Goal: Task Accomplishment & Management: Complete application form

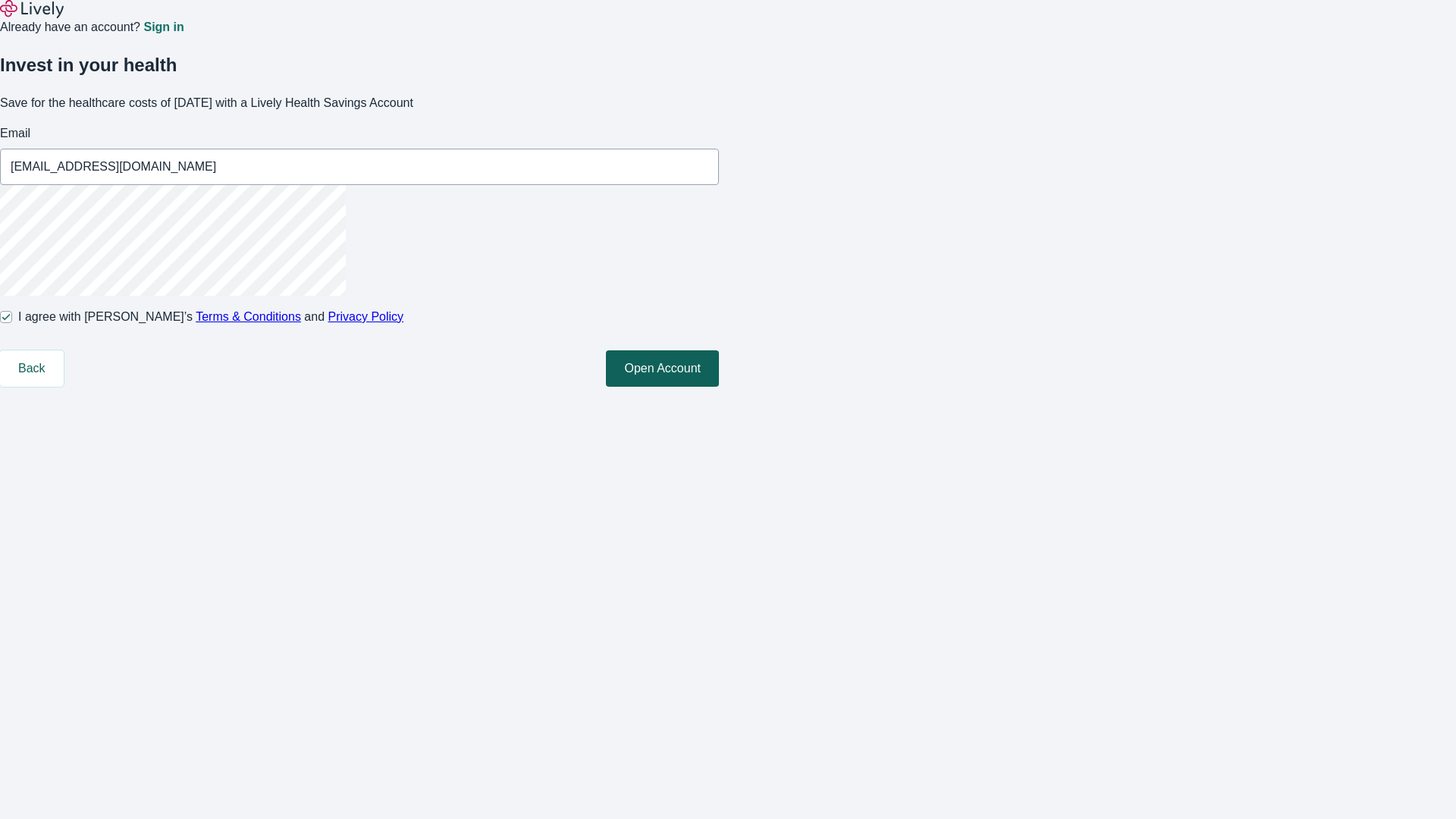
click at [719, 387] on button "Open Account" at bounding box center [662, 368] width 113 height 36
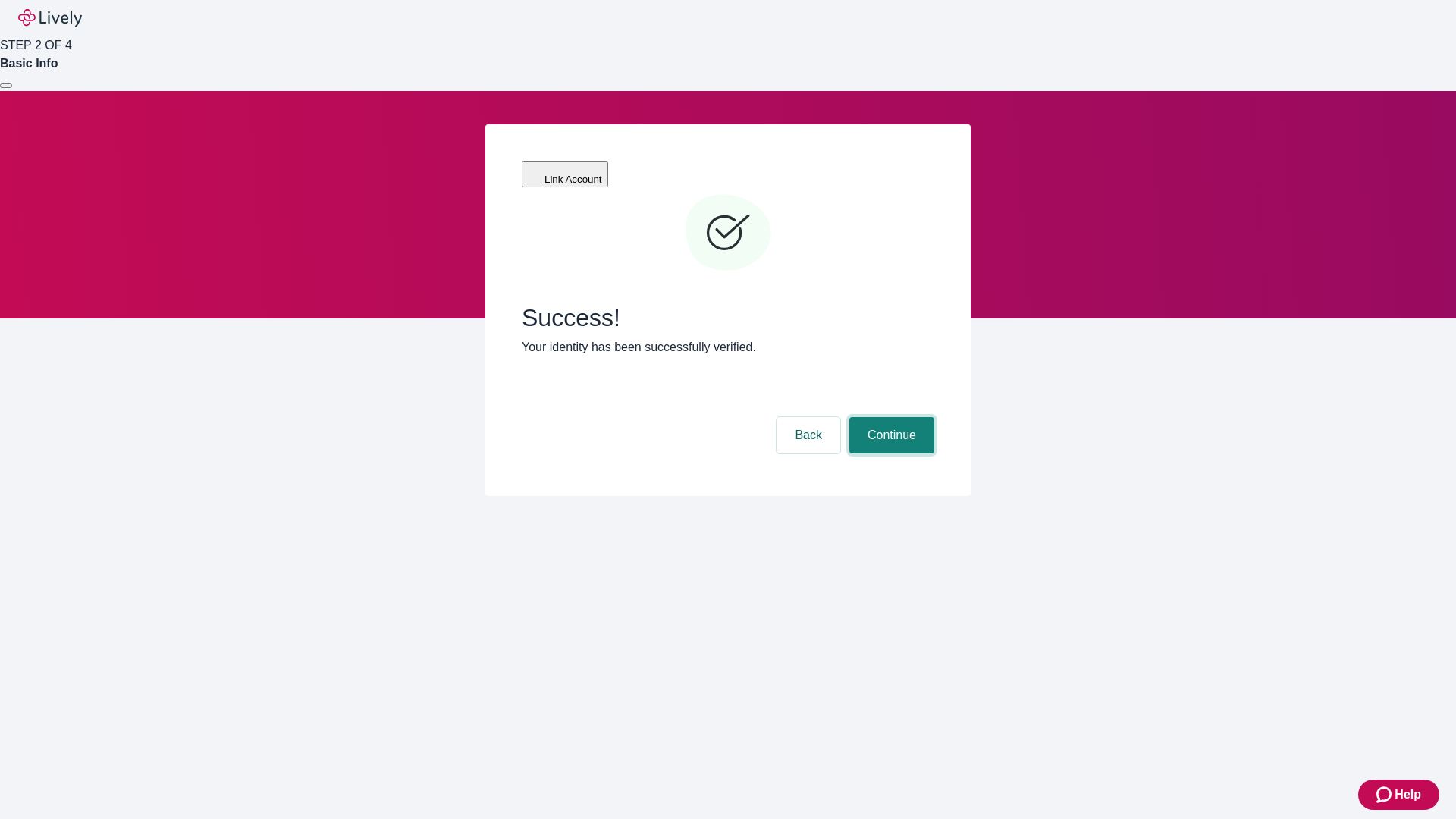
click at [889, 417] on button "Continue" at bounding box center [892, 435] width 85 height 36
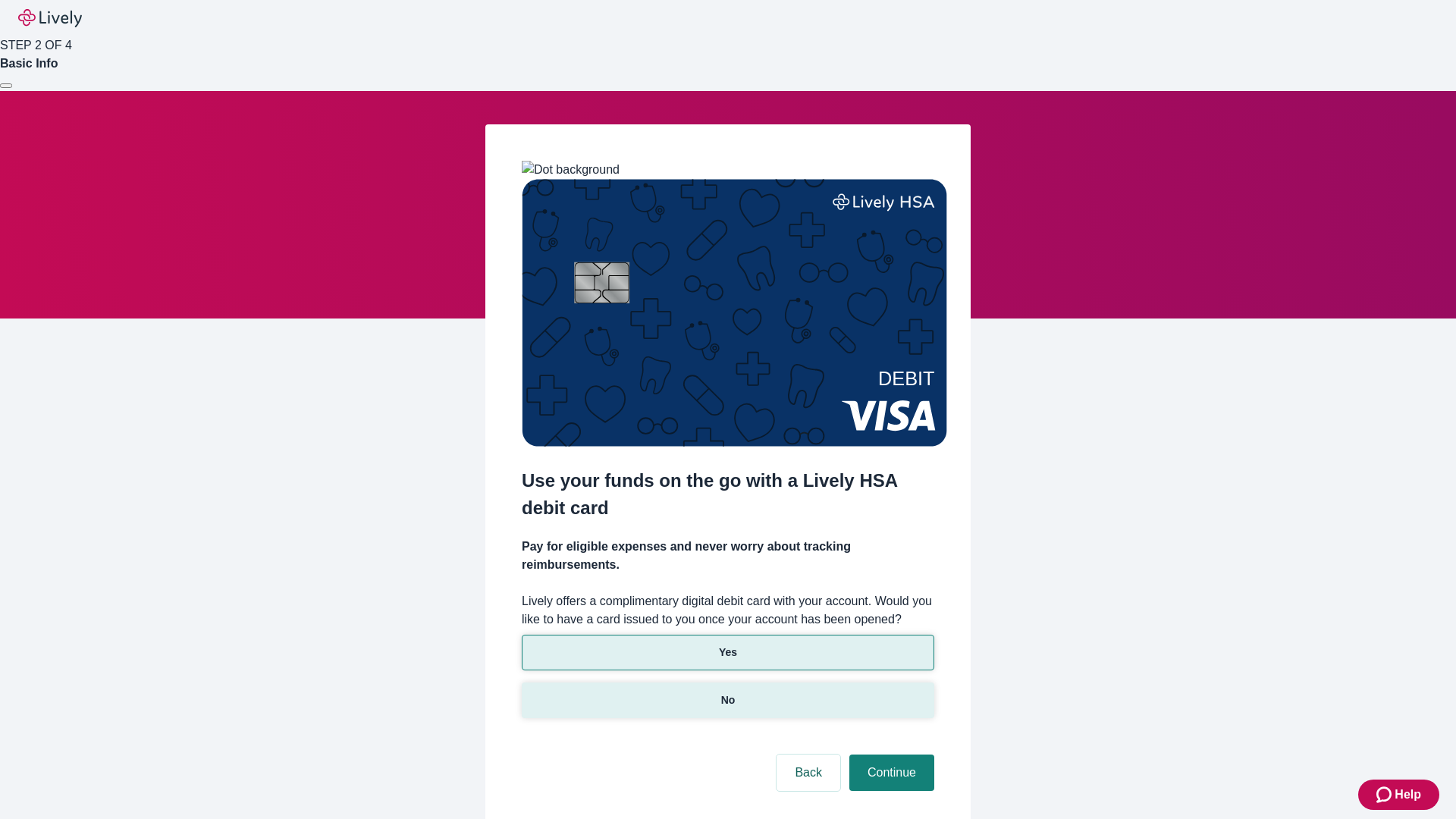
click at [727, 693] on p "No" at bounding box center [728, 701] width 15 height 16
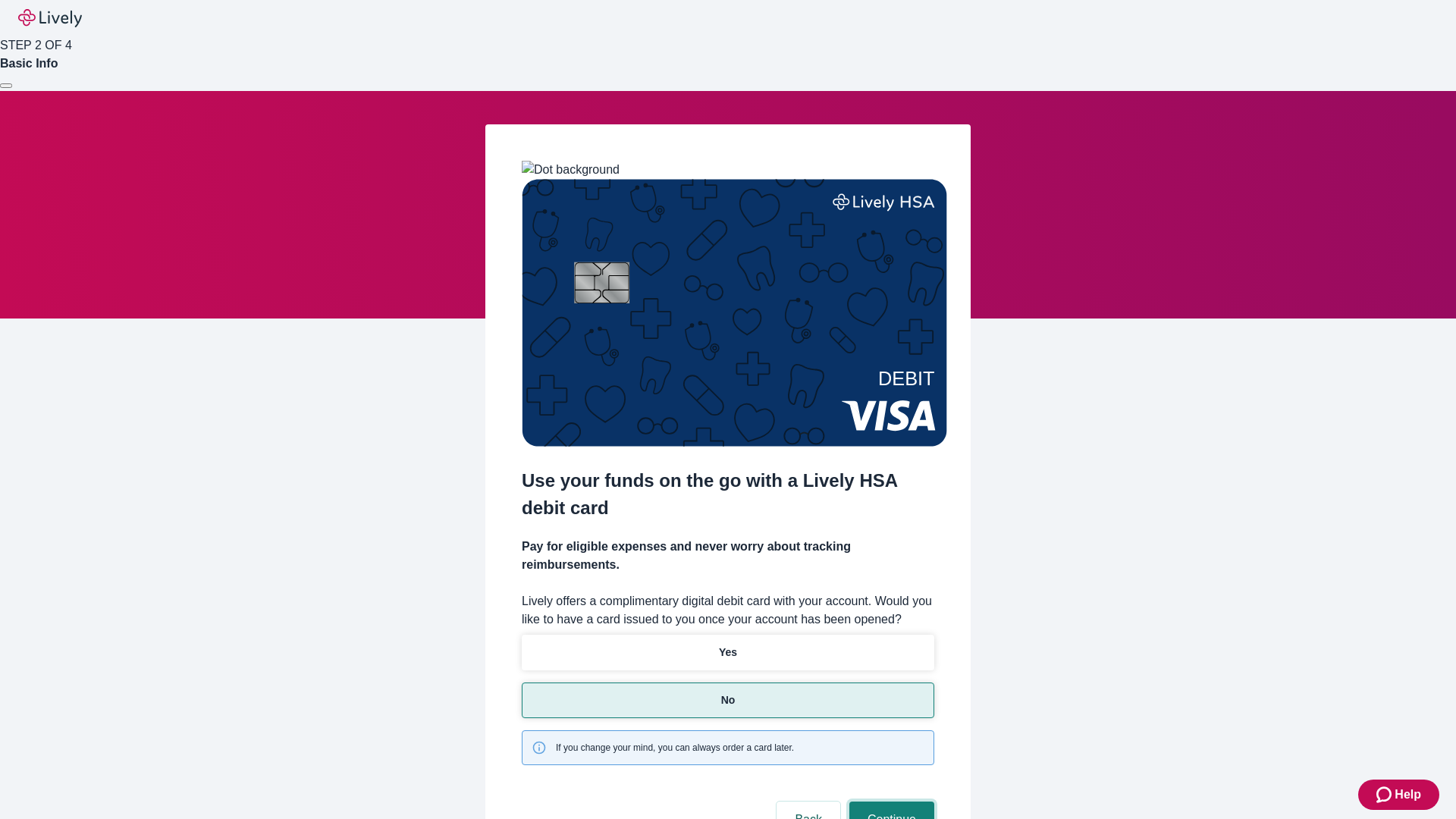
click at [889, 802] on button "Continue" at bounding box center [892, 820] width 85 height 36
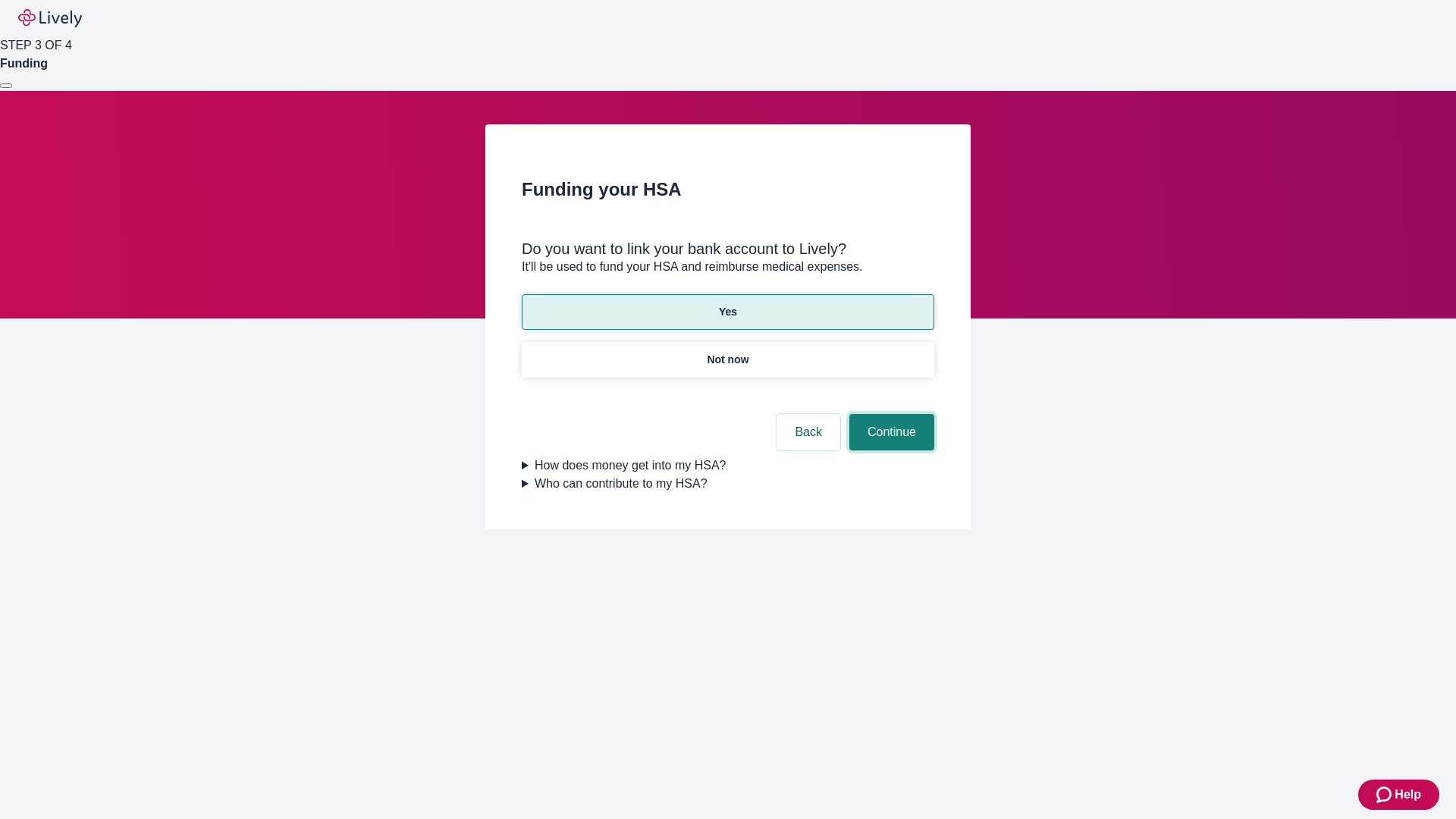
click at [889, 414] on button "Continue" at bounding box center [892, 432] width 85 height 36
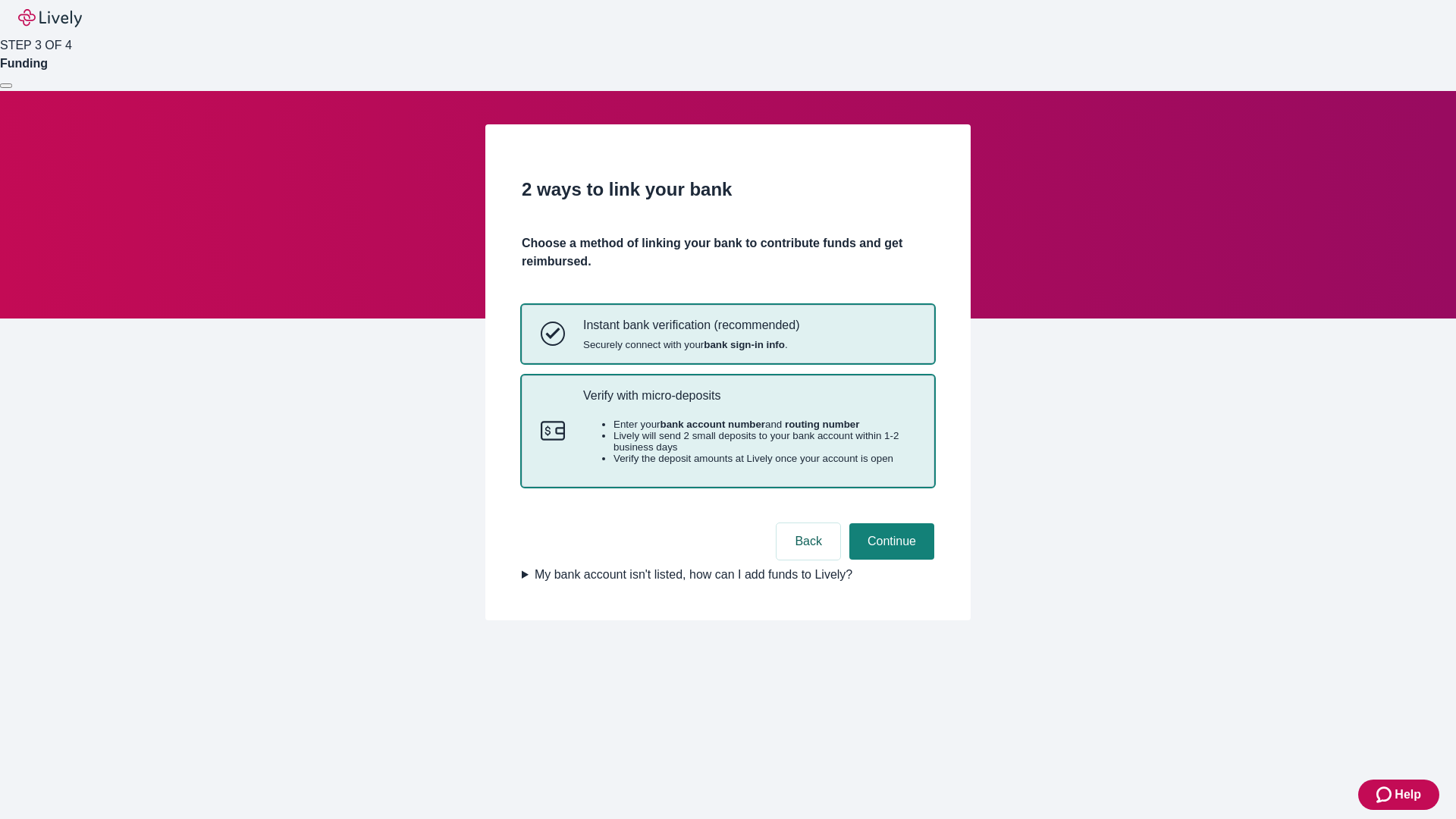
click at [749, 403] on p "Verify with micro-deposits" at bounding box center [749, 396] width 332 height 15
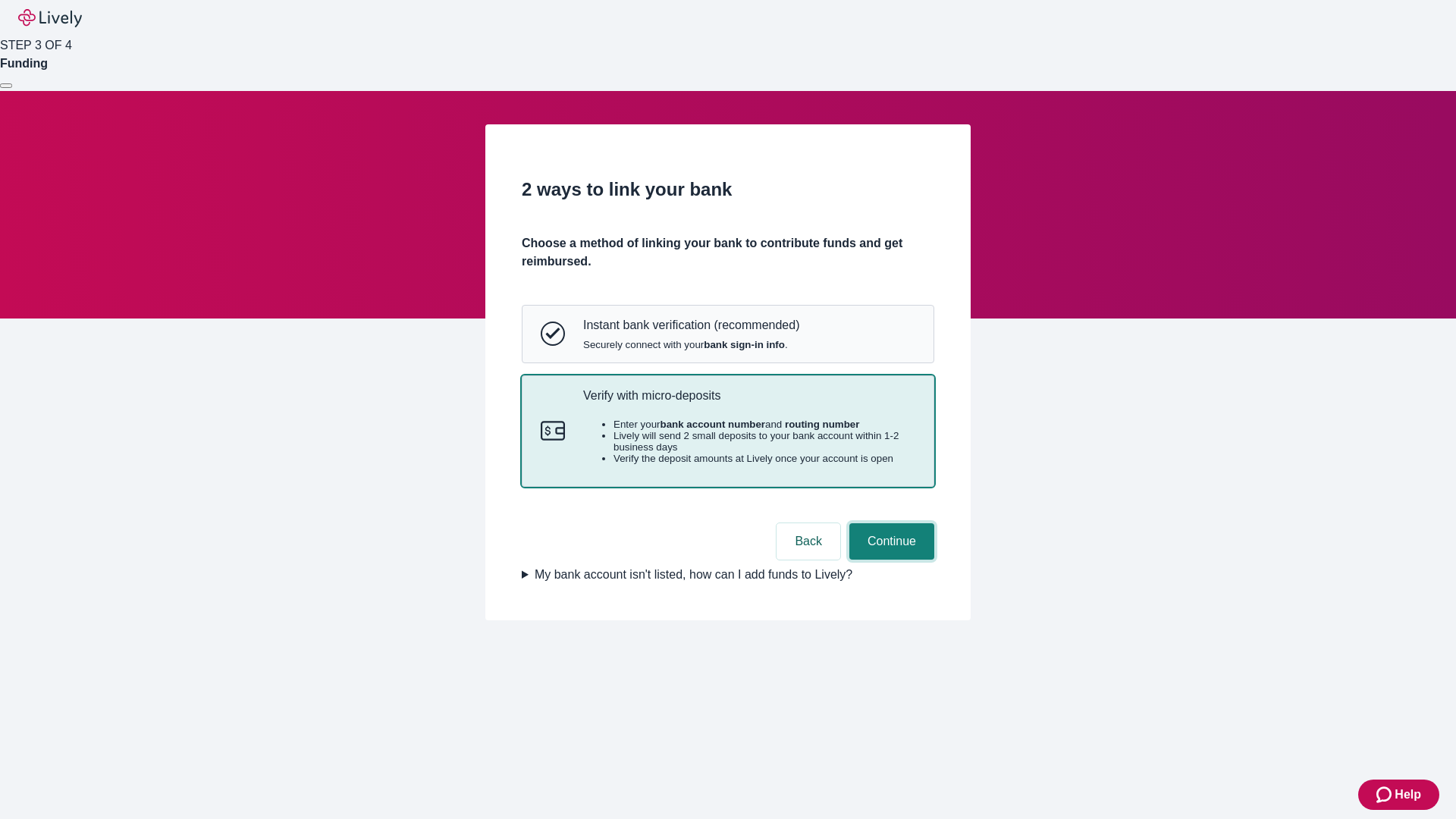
click at [889, 560] on button "Continue" at bounding box center [892, 541] width 85 height 36
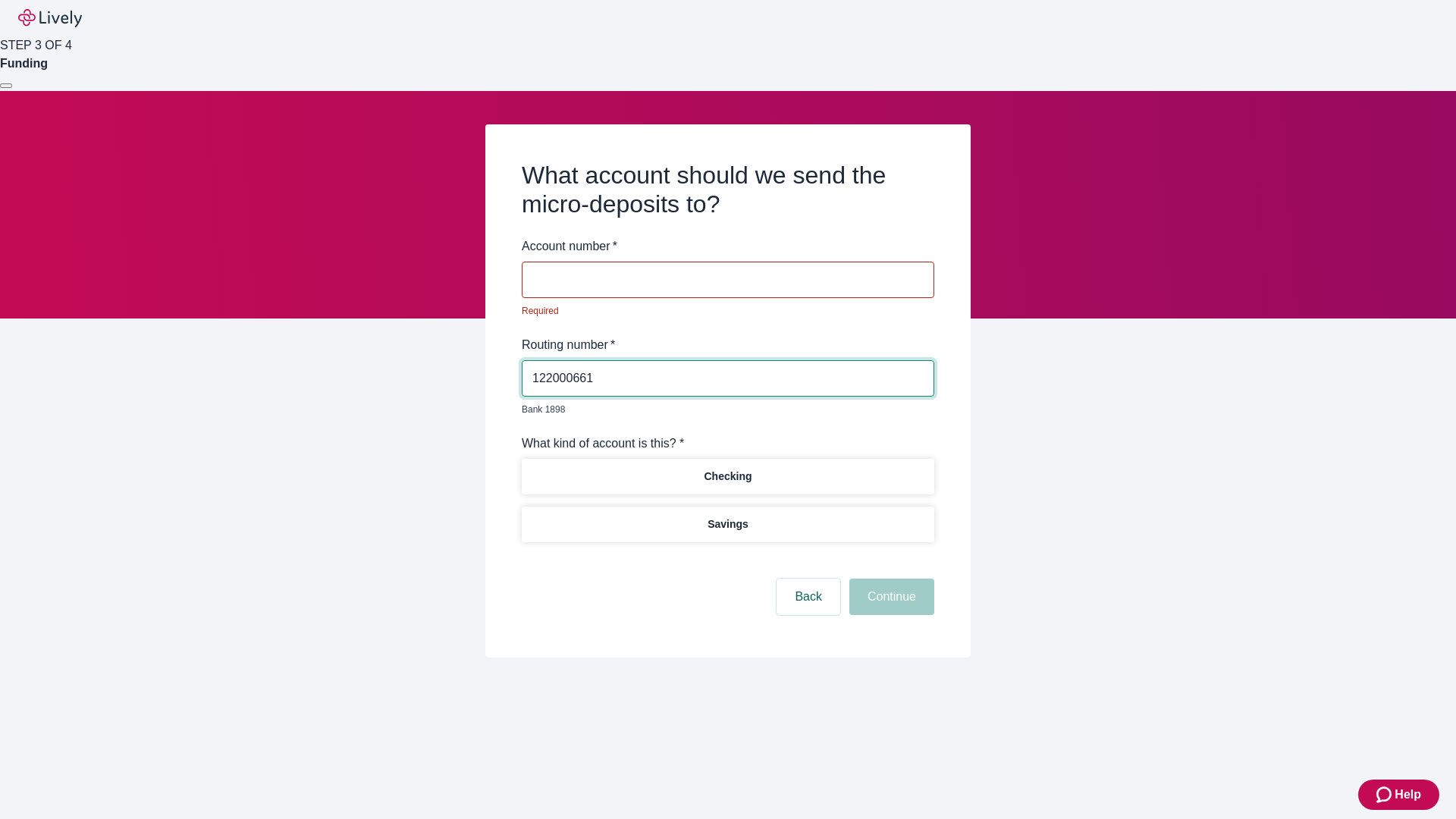
type input "122000661"
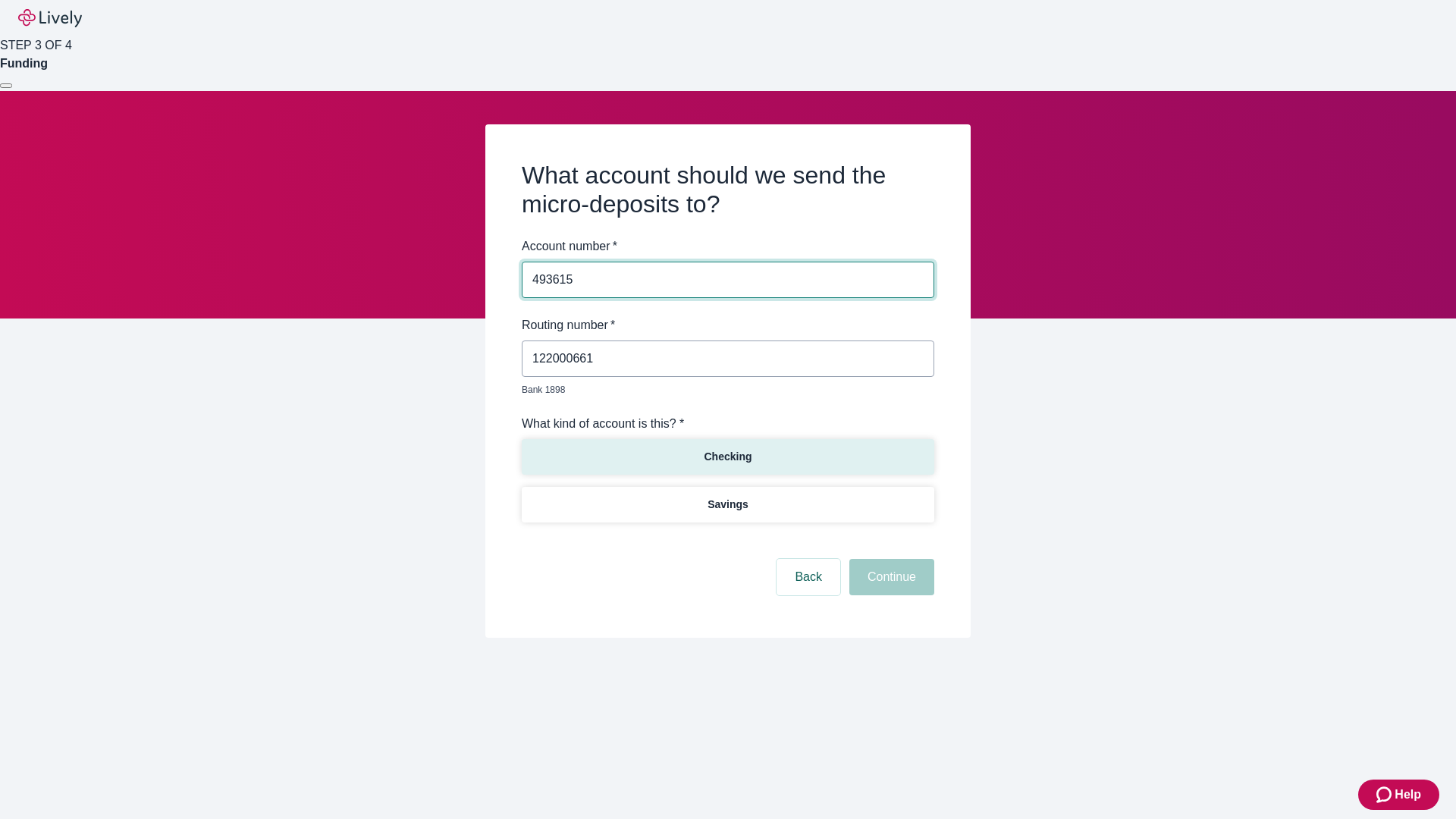
type input "493615"
click at [727, 449] on p "Checking" at bounding box center [727, 457] width 48 height 16
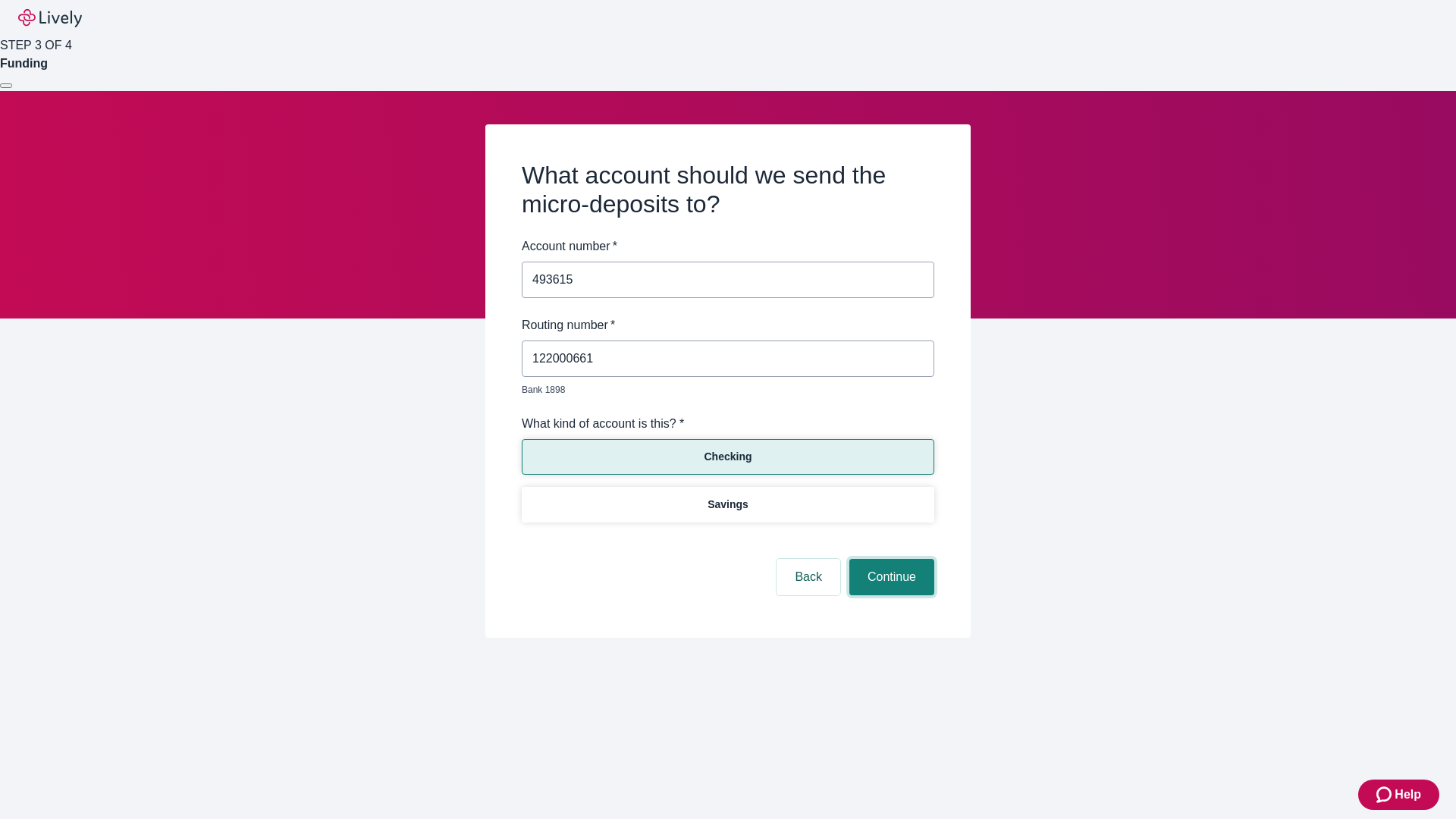
click at [889, 560] on button "Continue" at bounding box center [892, 577] width 85 height 36
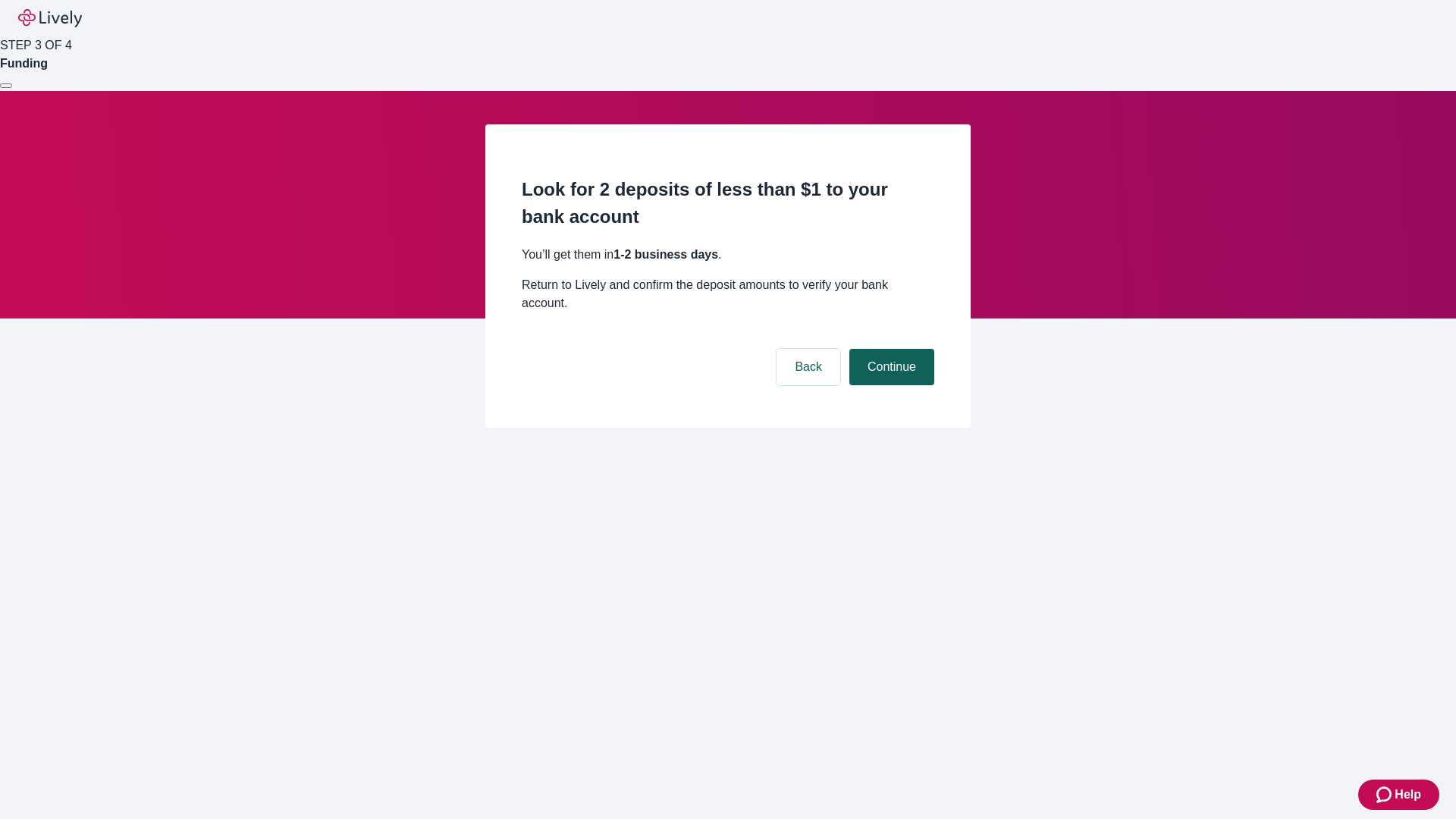
click at [889, 349] on button "Continue" at bounding box center [892, 366] width 85 height 36
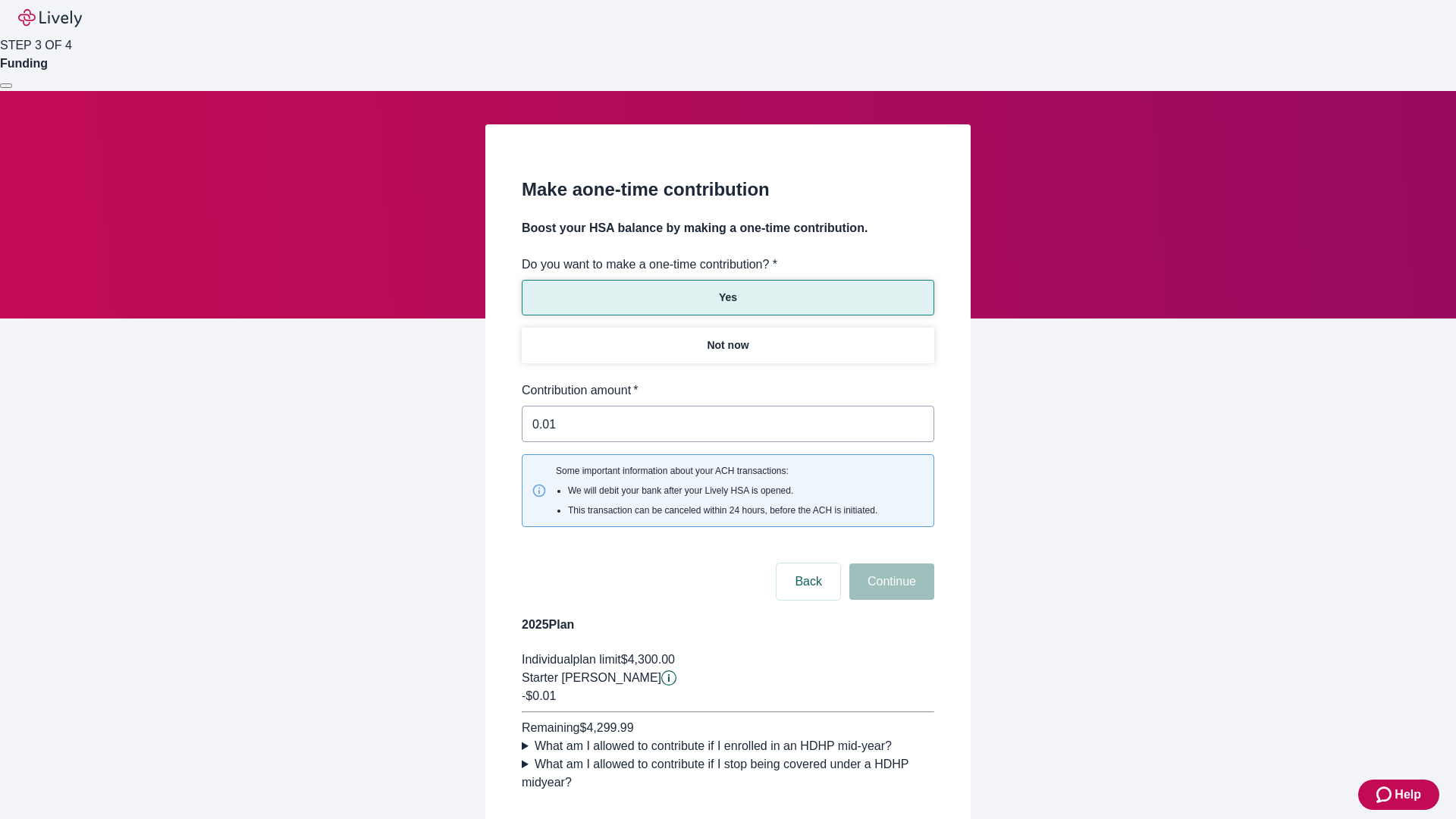
type input "0.01"
click at [889, 564] on button "Continue" at bounding box center [892, 582] width 85 height 36
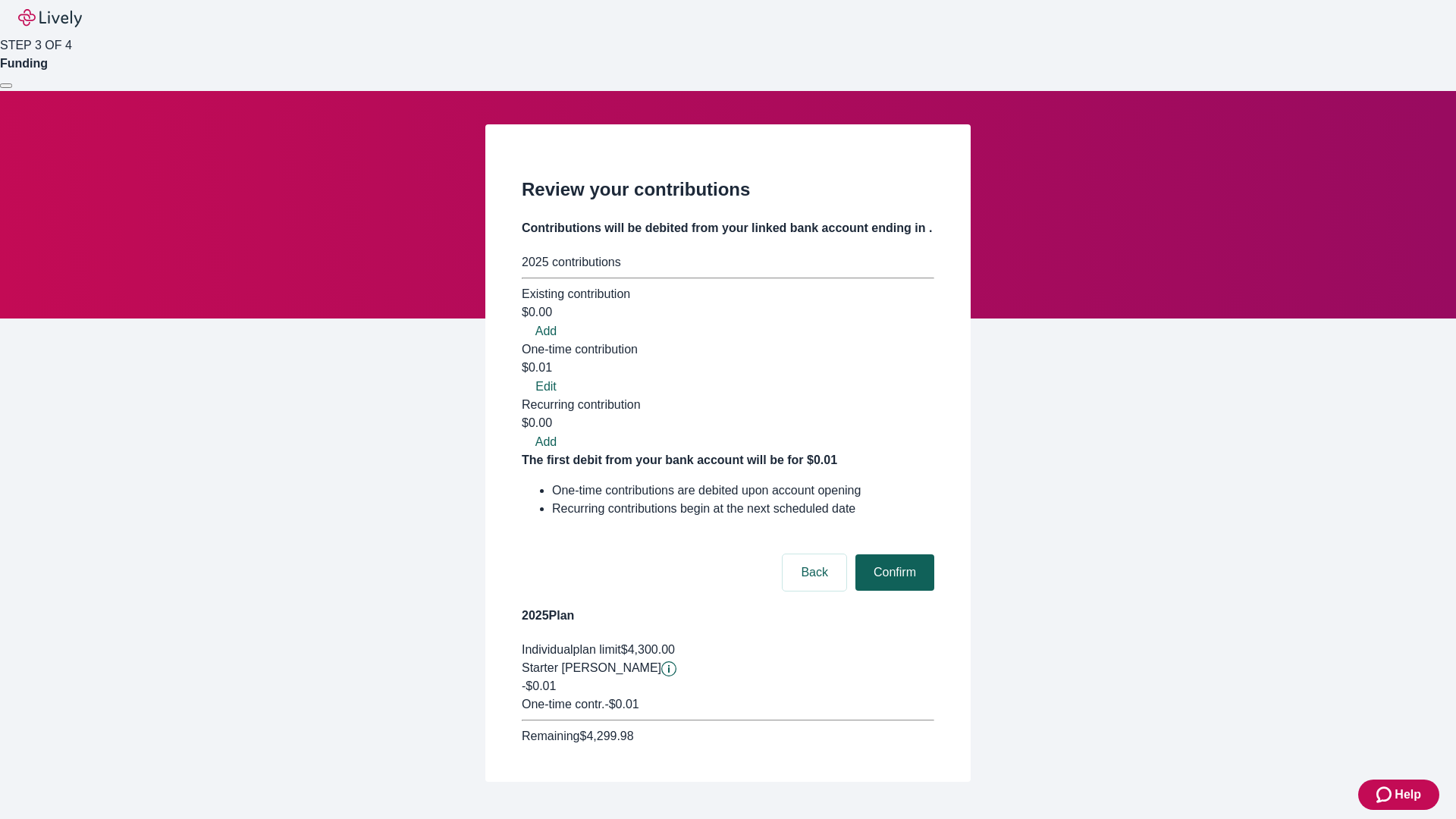
click at [892, 555] on button "Confirm" at bounding box center [895, 572] width 79 height 36
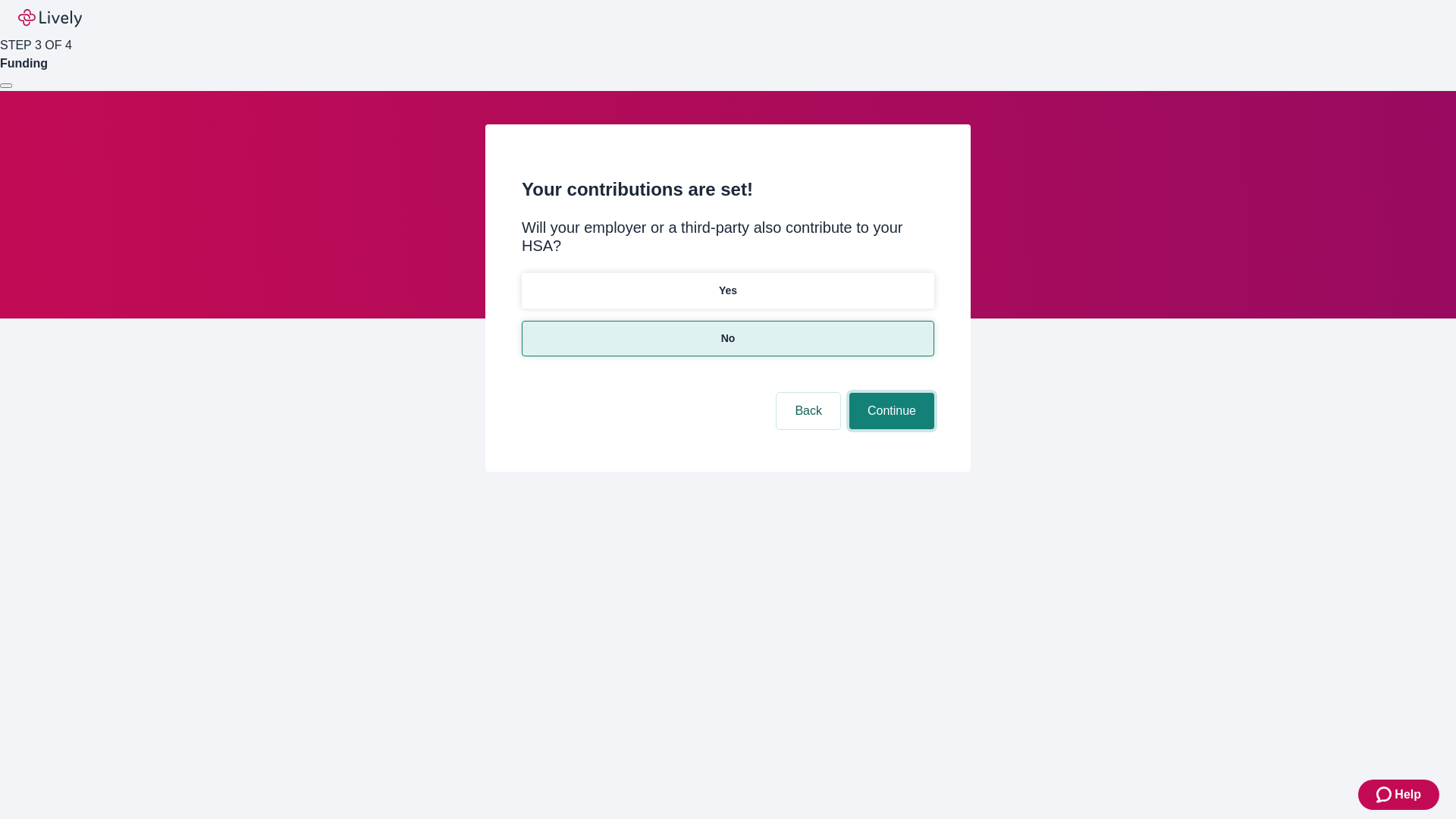
click at [889, 393] on button "Continue" at bounding box center [892, 410] width 85 height 36
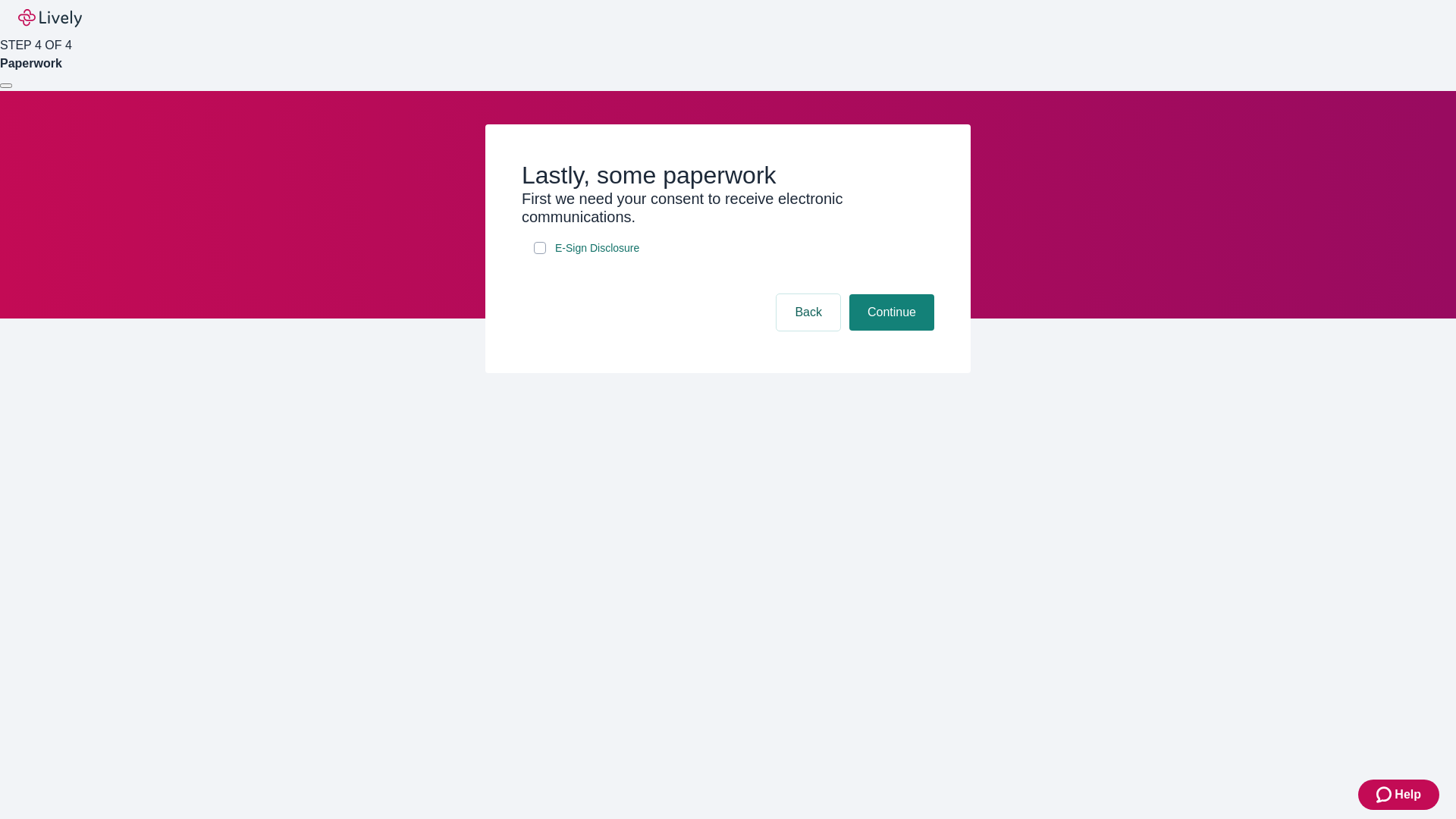
click at [540, 254] on input "E-Sign Disclosure" at bounding box center [540, 248] width 12 height 12
checkbox input "true"
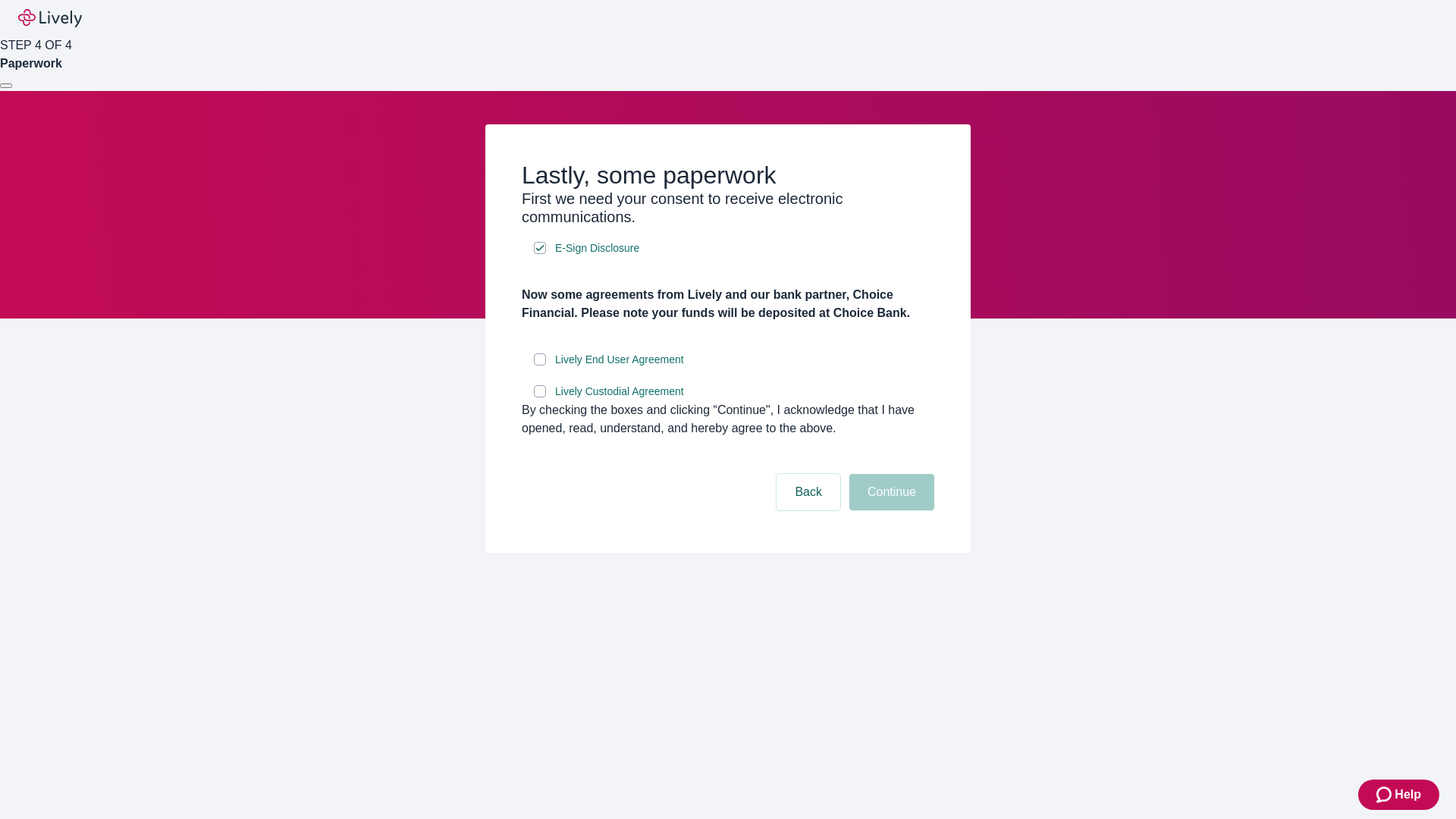
click at [540, 366] on input "Lively End User Agreement" at bounding box center [540, 360] width 12 height 12
checkbox input "true"
click at [540, 397] on input "Lively Custodial Agreement" at bounding box center [540, 392] width 12 height 12
checkbox input "true"
click at [889, 511] on button "Continue" at bounding box center [892, 492] width 85 height 36
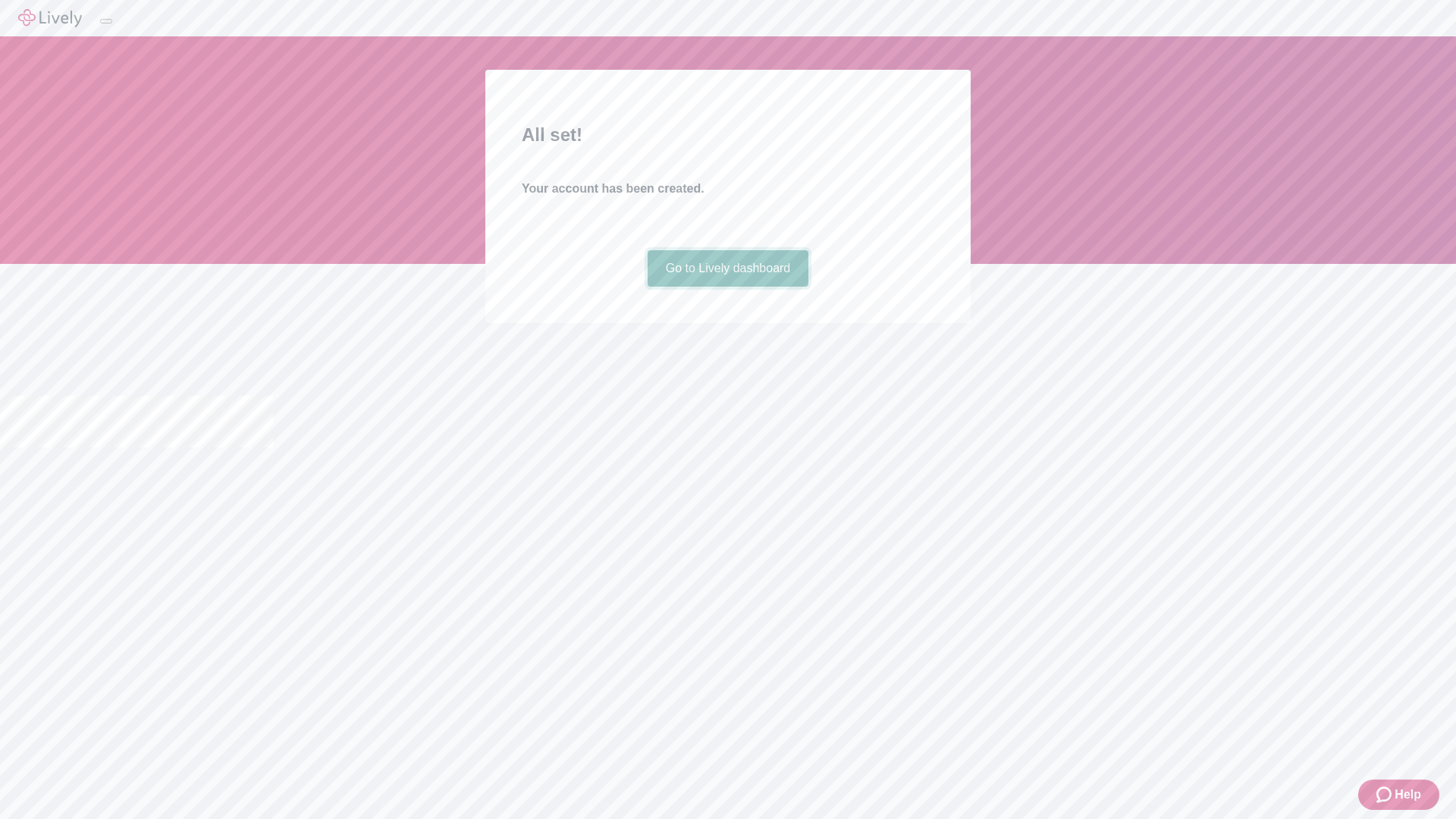
click at [727, 287] on link "Go to Lively dashboard" at bounding box center [728, 268] width 161 height 36
